Goal: Task Accomplishment & Management: Manage account settings

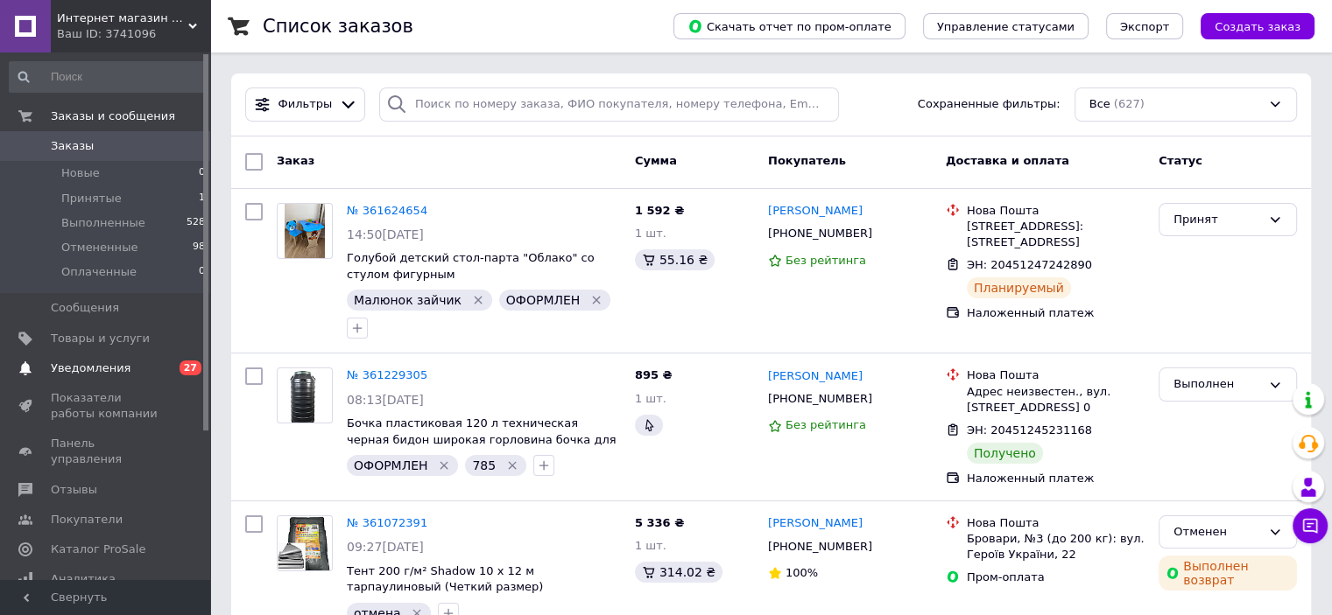
click at [141, 374] on span "Уведомления" at bounding box center [106, 369] width 111 height 16
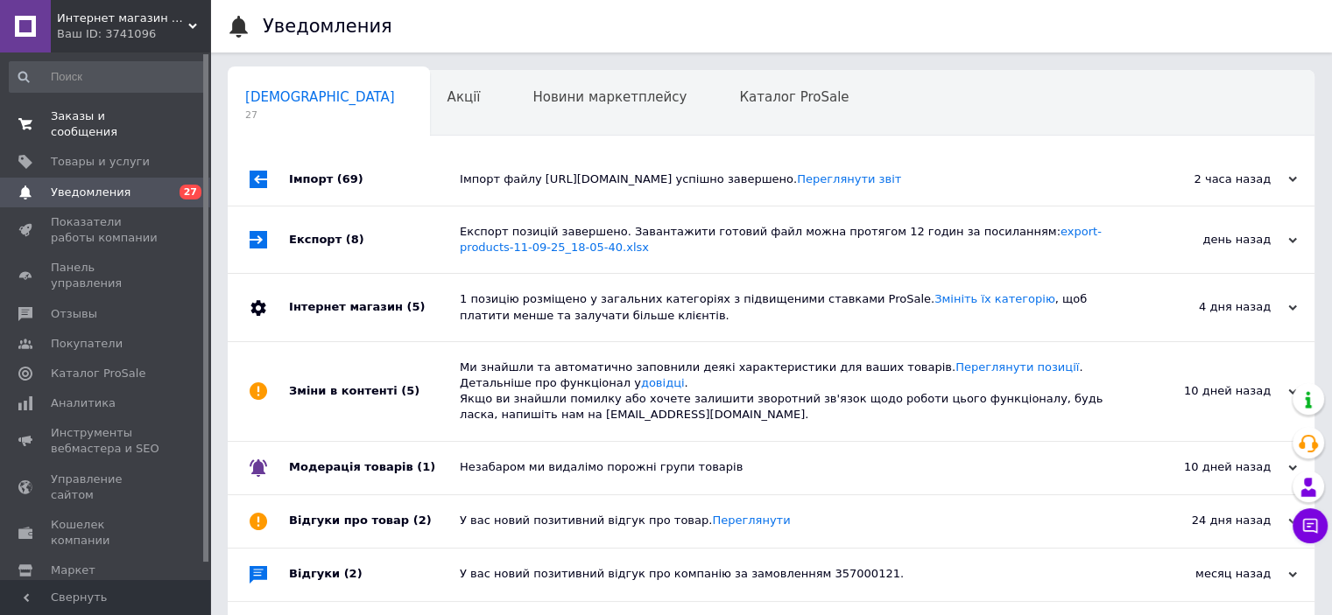
click at [119, 116] on span "Заказы и сообщения" at bounding box center [106, 125] width 111 height 32
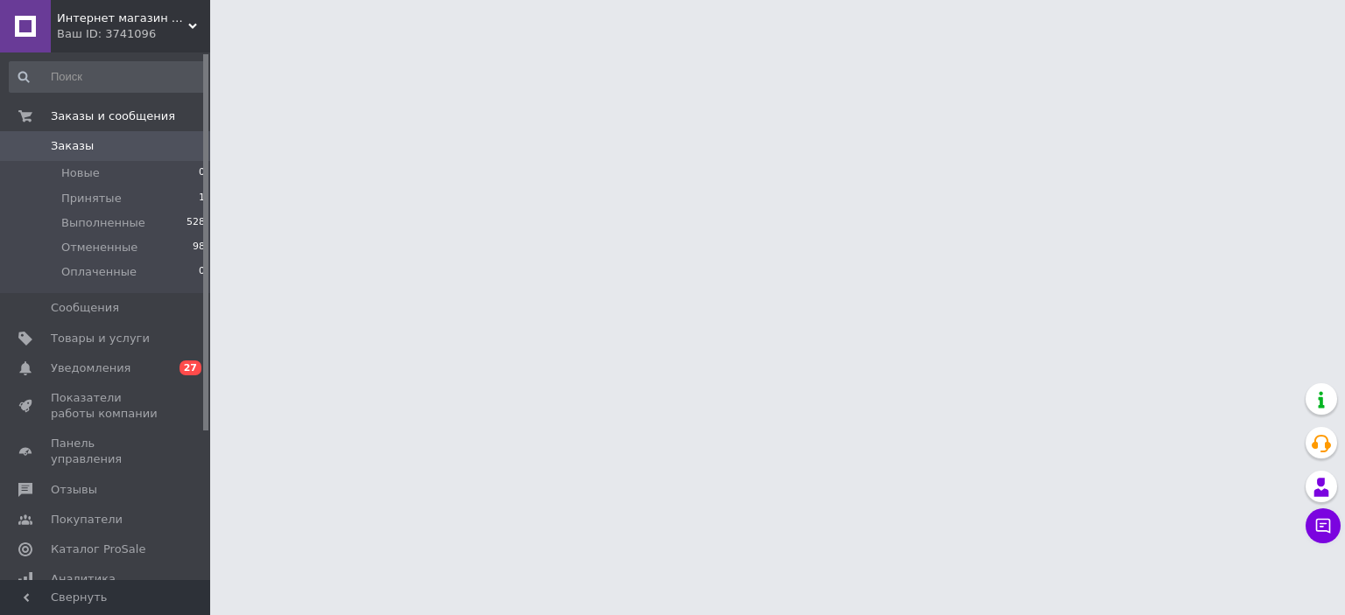
click at [167, 30] on div "Ваш ID: 3741096" at bounding box center [133, 34] width 153 height 16
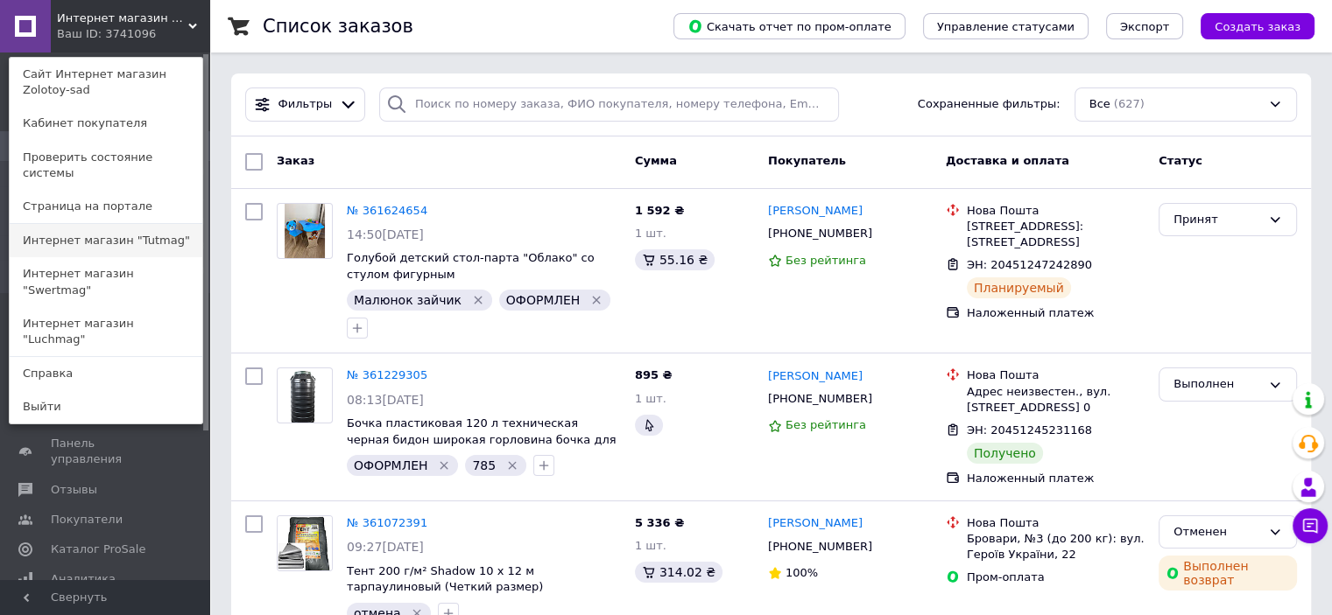
click at [165, 224] on link "Интернет магазин "Tutmag"" at bounding box center [106, 240] width 193 height 33
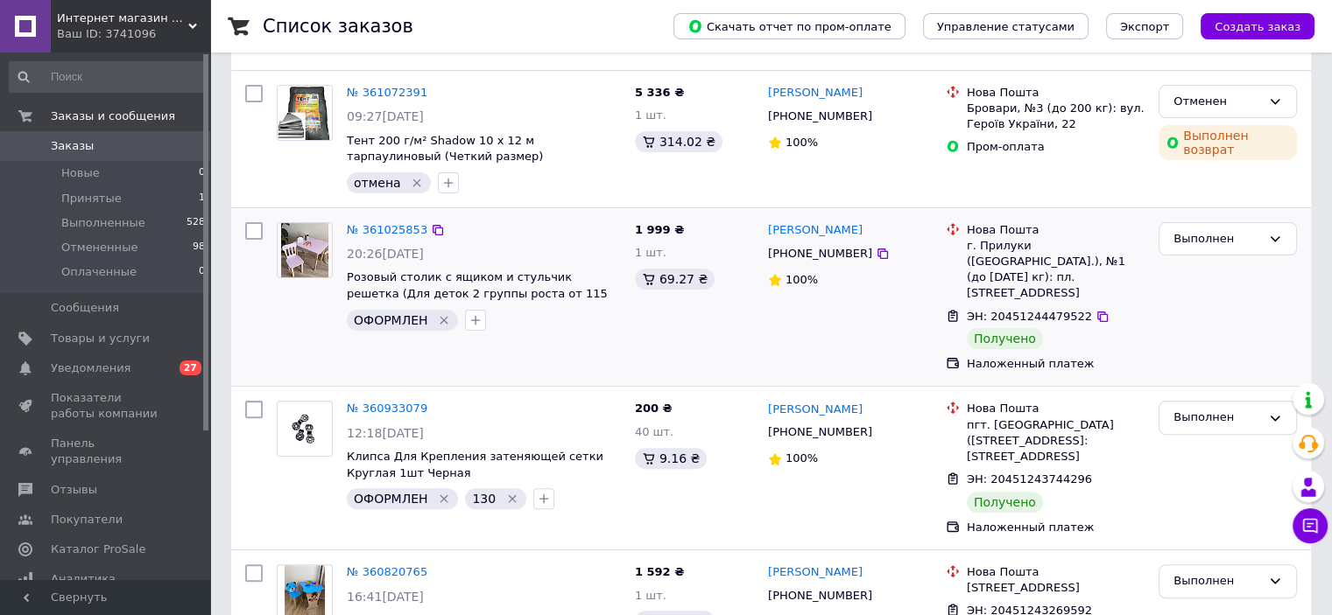
scroll to position [438, 0]
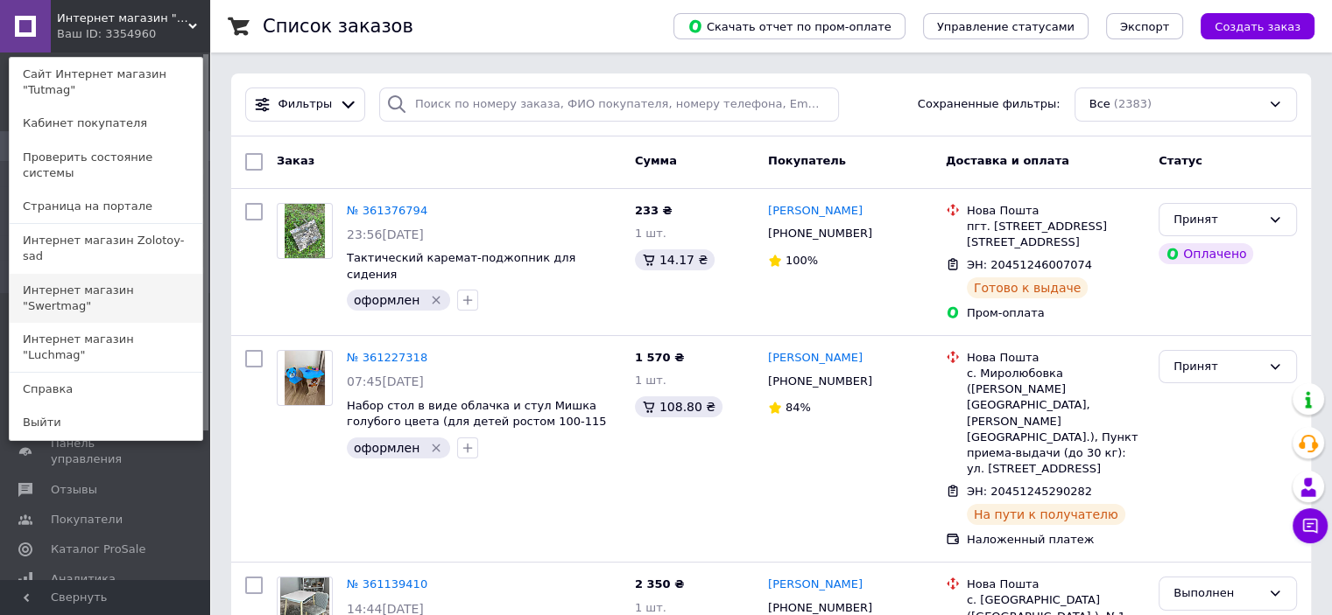
click at [161, 274] on link "Интернет магазин "Swertmag"" at bounding box center [106, 298] width 193 height 49
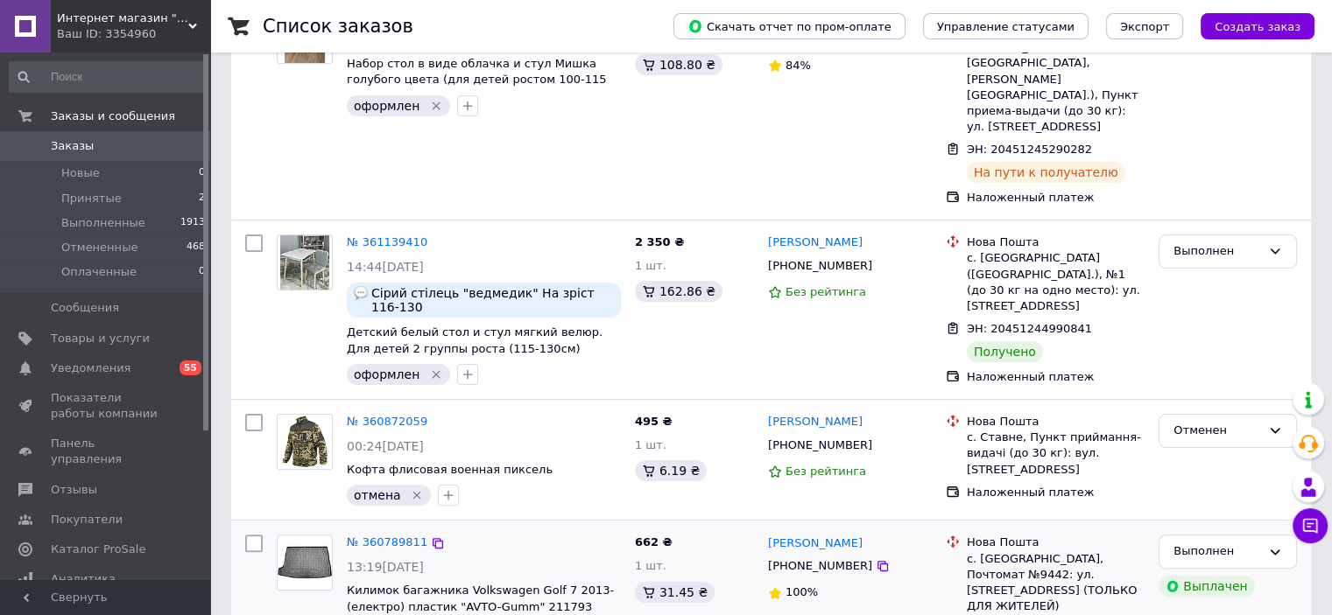
scroll to position [438, 0]
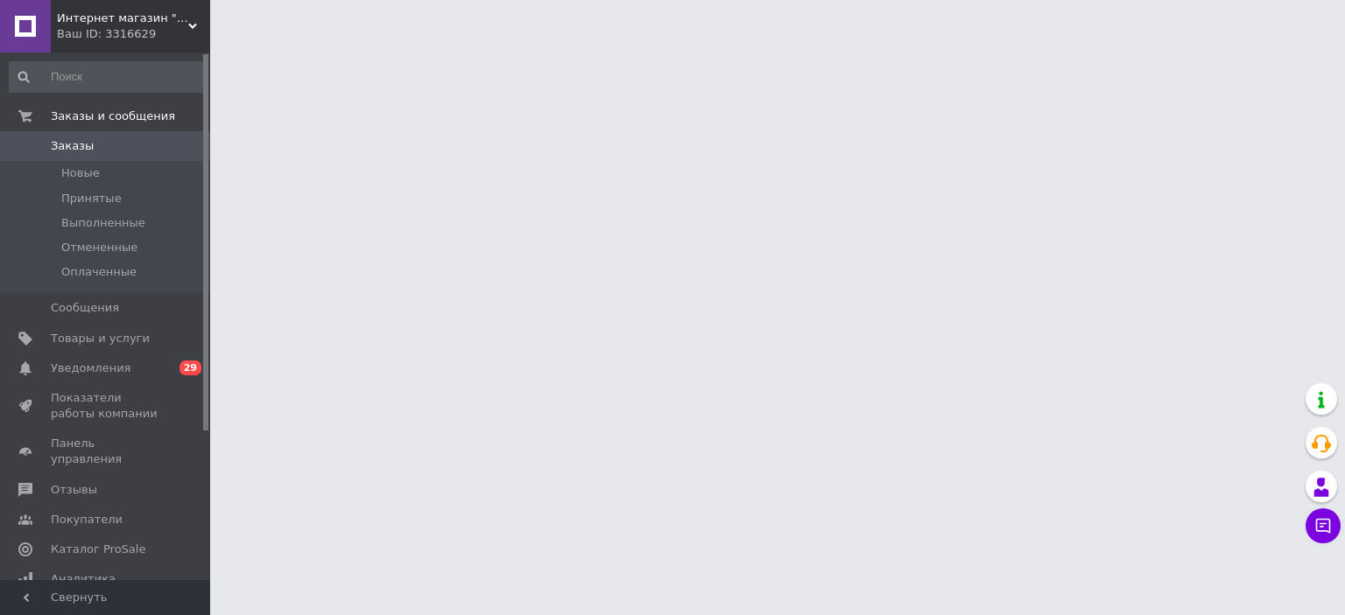
click at [177, 37] on div "Ваш ID: 3316629" at bounding box center [133, 34] width 153 height 16
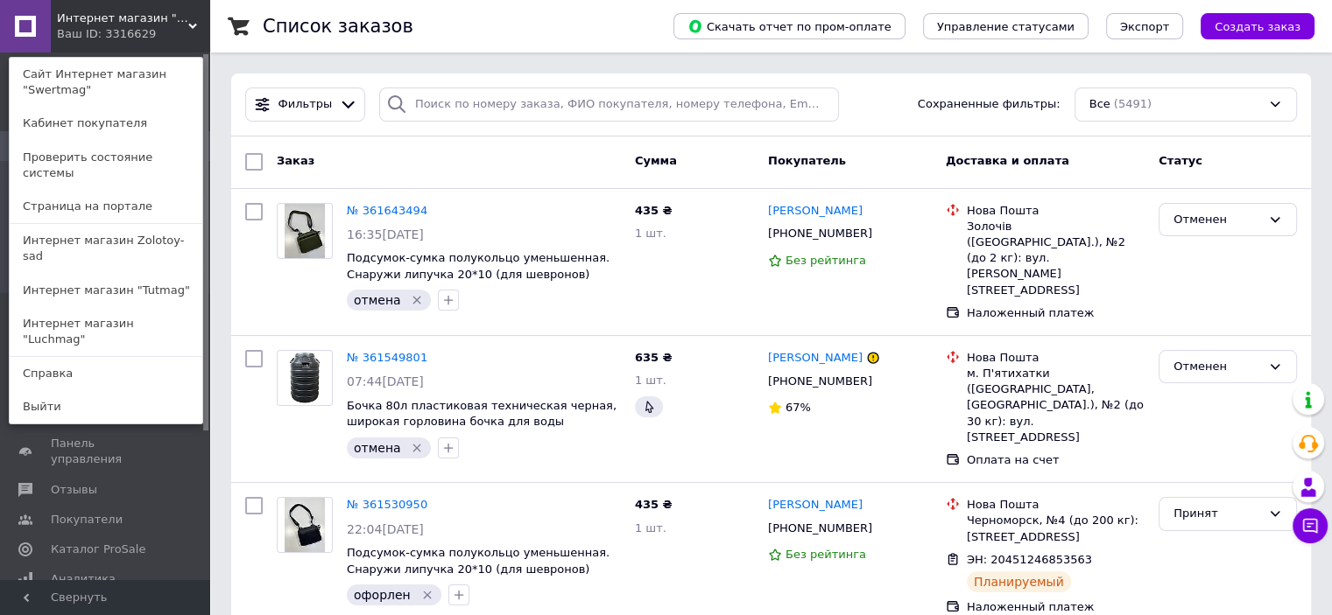
click at [165, 28] on div "Интернет магазин "Swertmag" Ваш ID: 3316629 Сайт Интернет магазин "Swertmag" Ка…" at bounding box center [105, 26] width 210 height 53
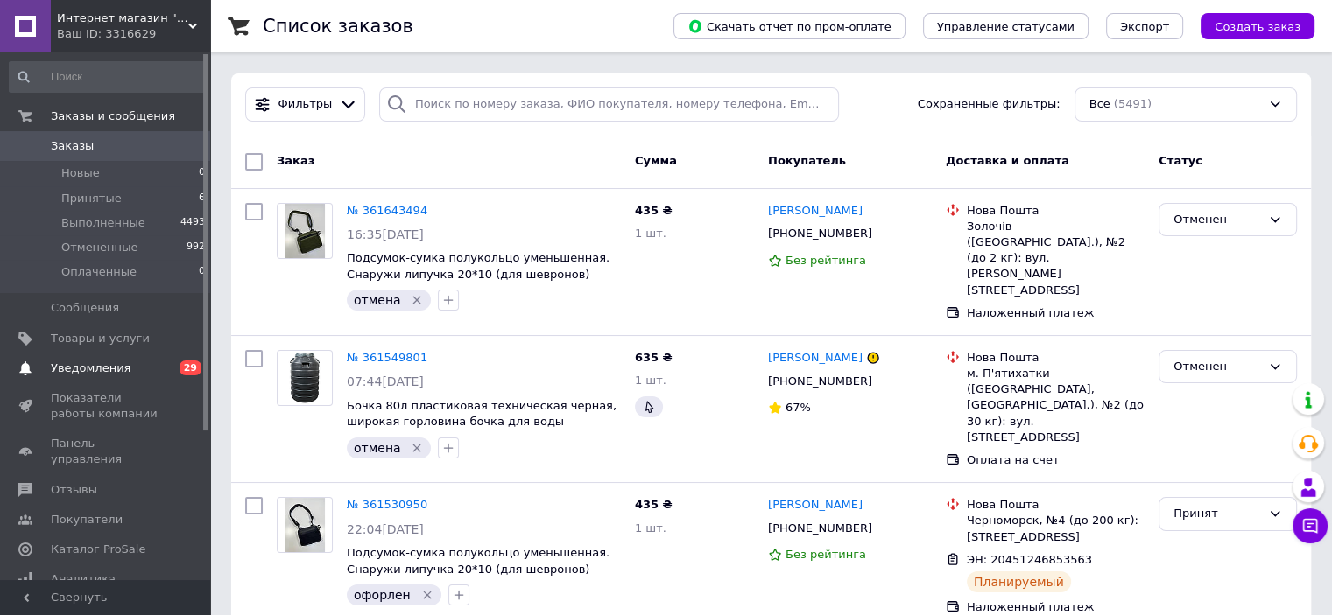
click at [130, 369] on span "Уведомления" at bounding box center [106, 369] width 111 height 16
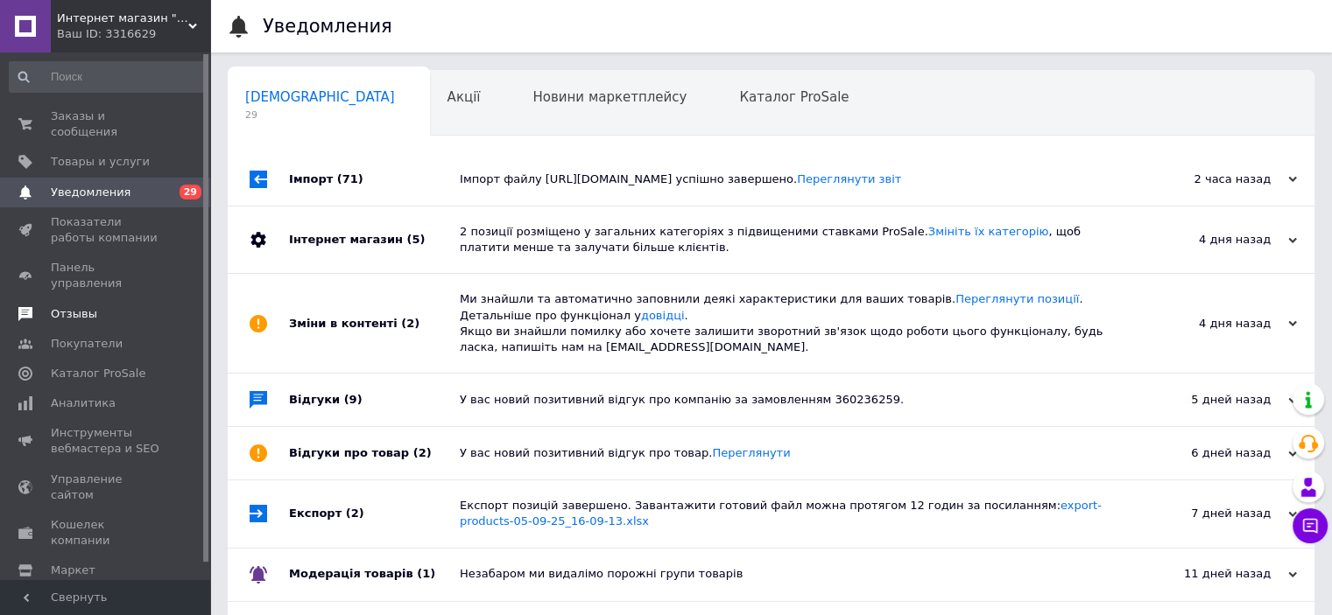
click at [138, 306] on span "Отзывы" at bounding box center [106, 314] width 111 height 16
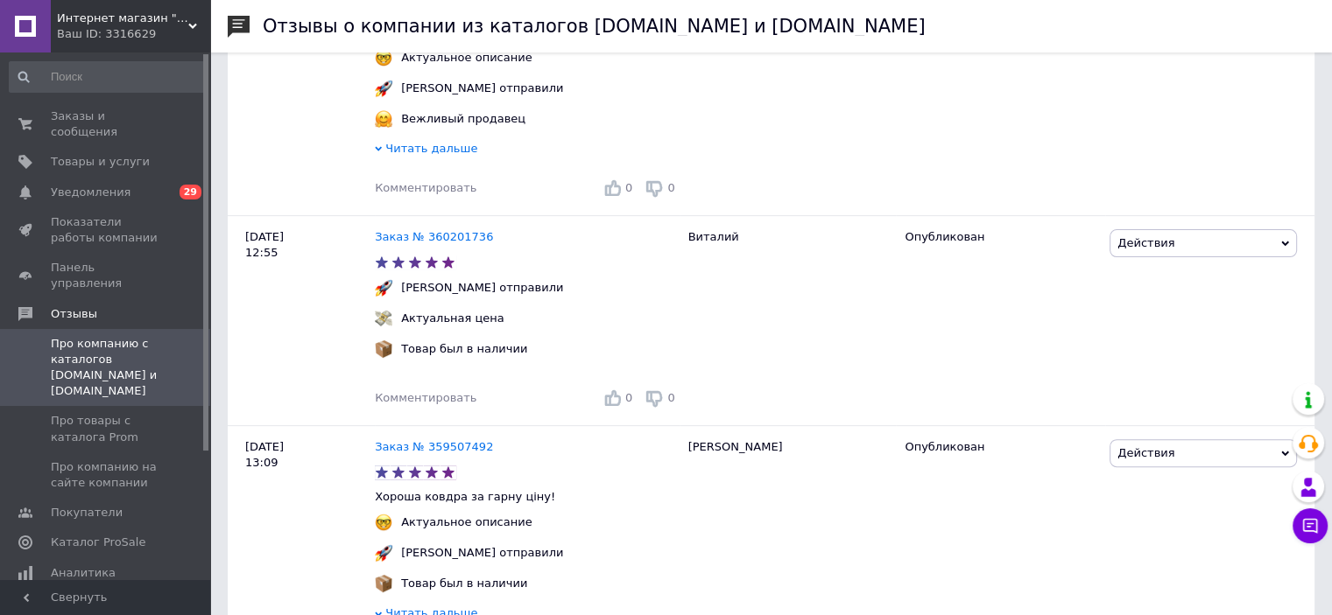
scroll to position [788, 0]
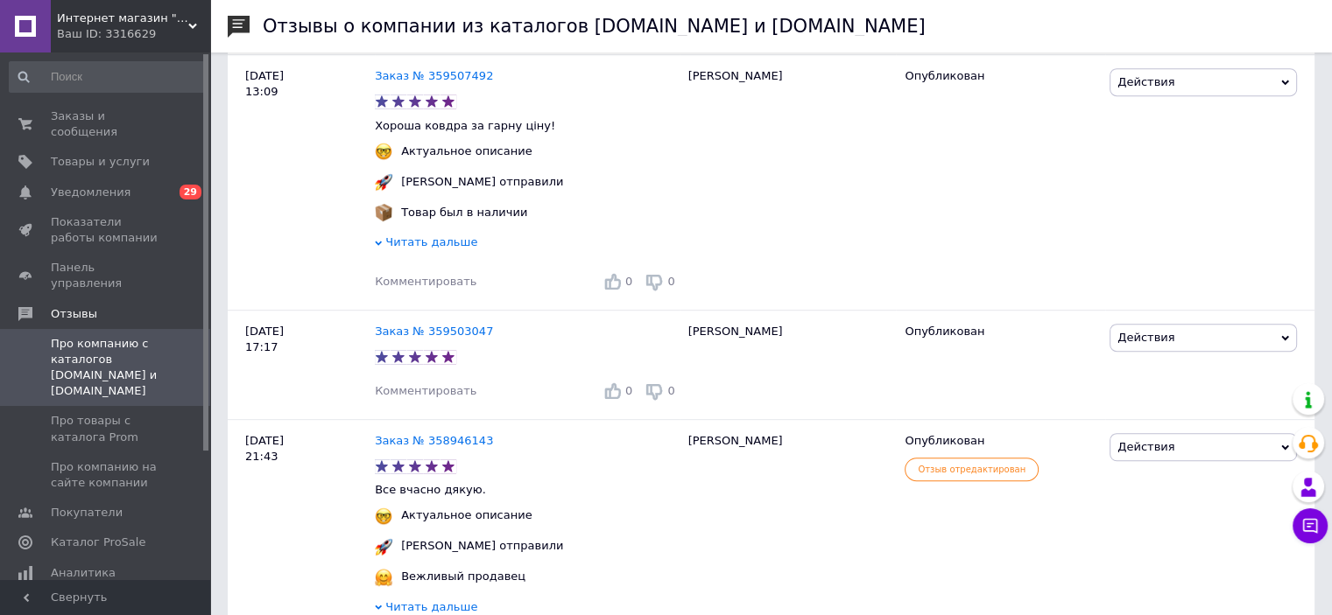
click at [186, 23] on span "Интернет магазин "Swertmag"" at bounding box center [122, 19] width 131 height 16
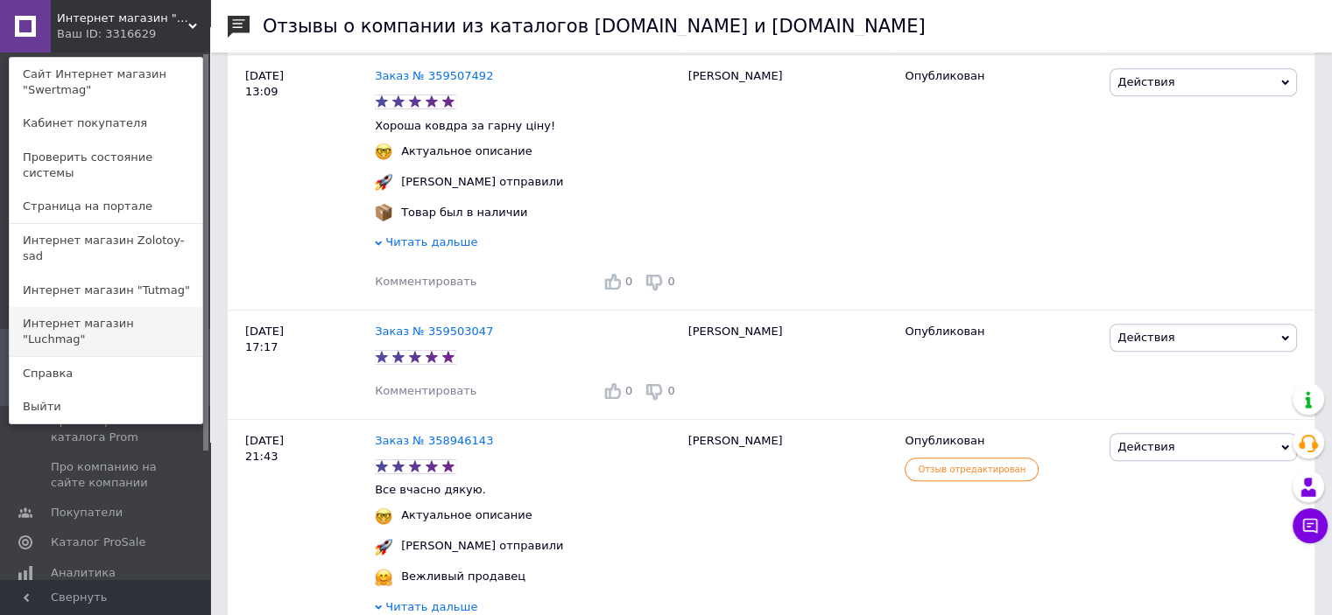
click at [174, 307] on link "Интернет магазин "Luchmag"" at bounding box center [106, 331] width 193 height 49
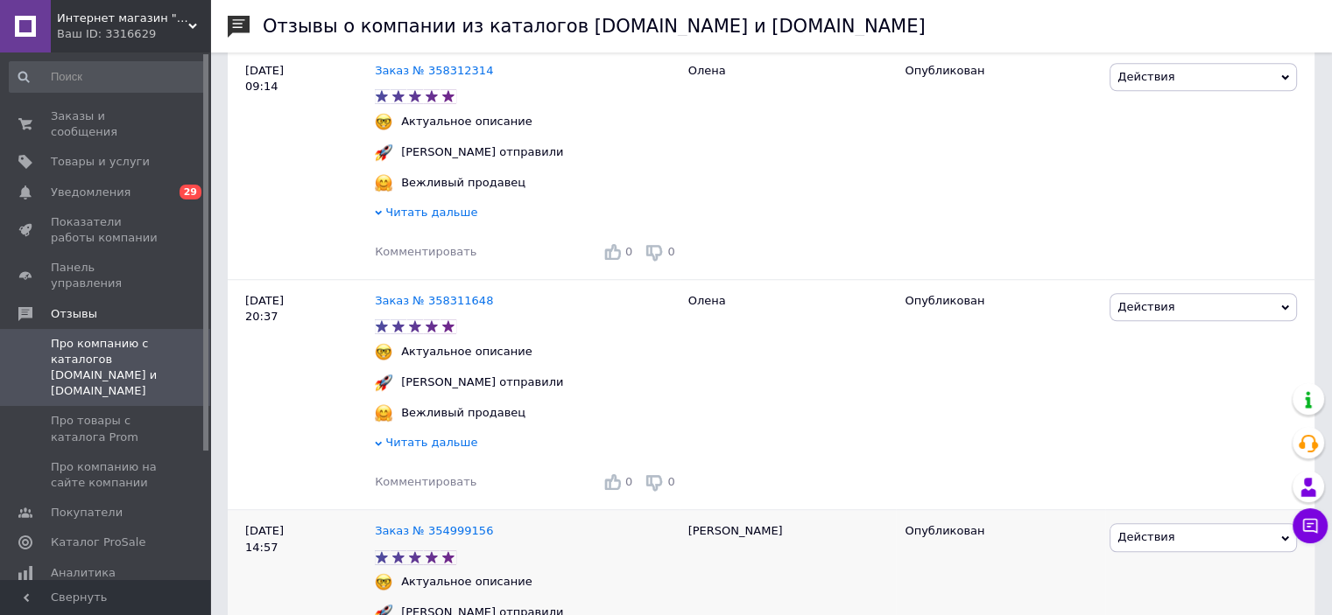
scroll to position [1576, 0]
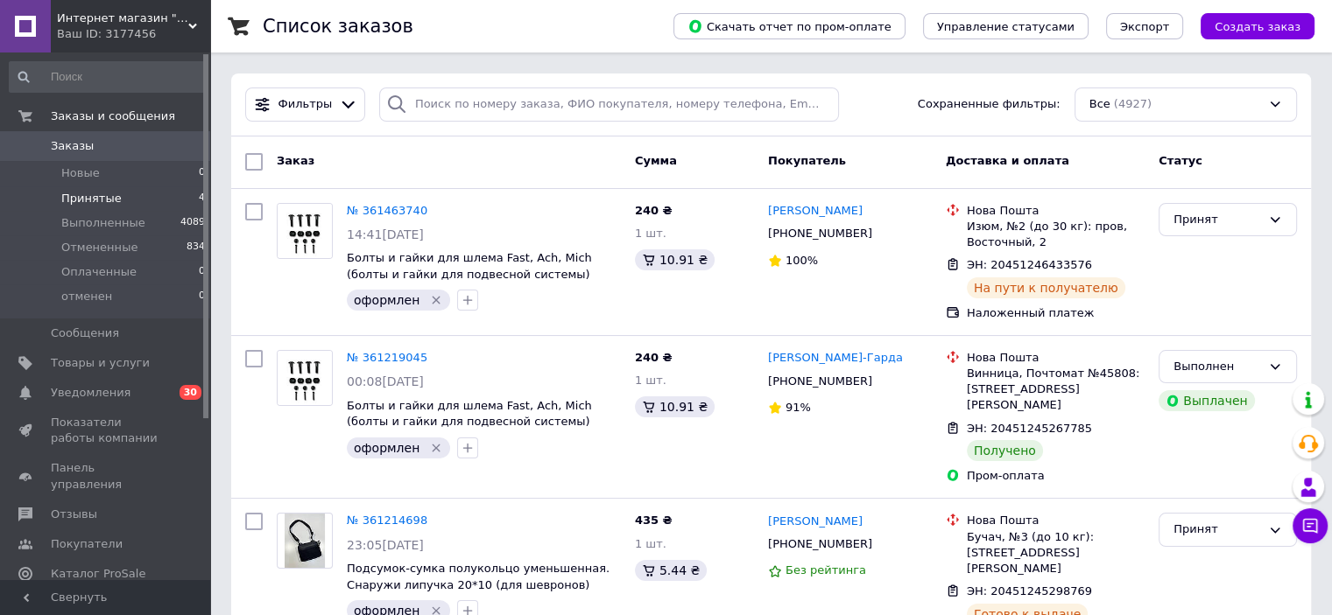
click at [138, 192] on li "Принятые 4" at bounding box center [107, 198] width 215 height 25
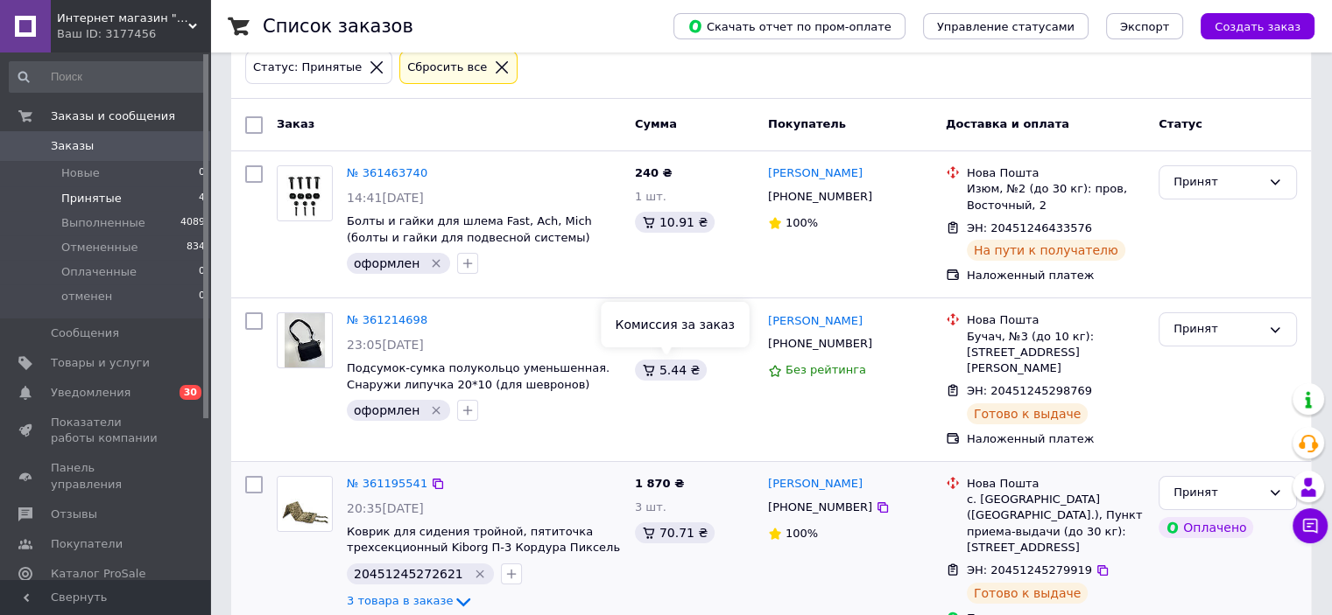
scroll to position [175, 0]
